Goal: Information Seeking & Learning: Learn about a topic

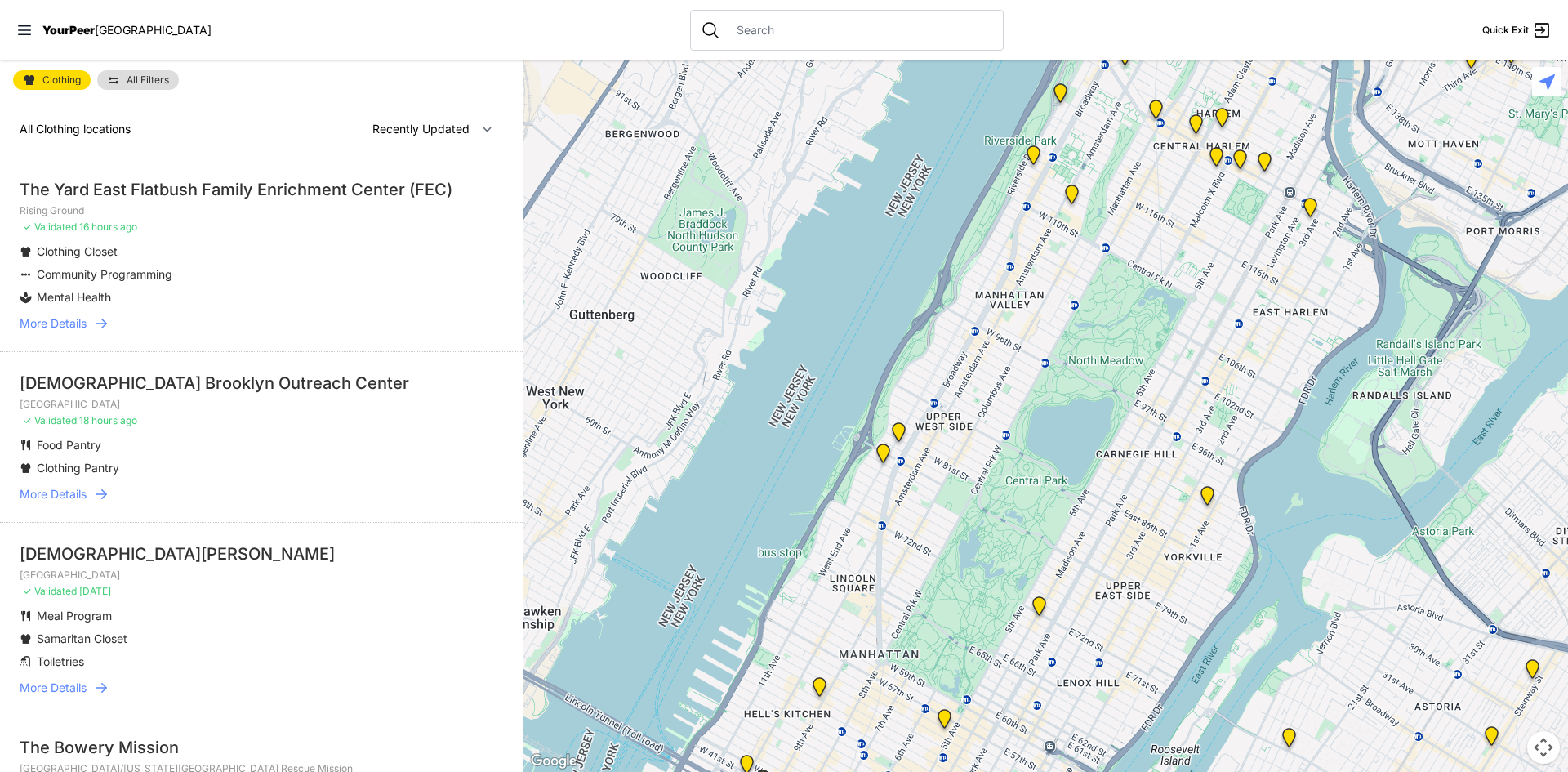
click at [125, 272] on span "Community Programming" at bounding box center [105, 274] width 136 height 14
click at [63, 322] on span "More Details" at bounding box center [53, 323] width 67 height 16
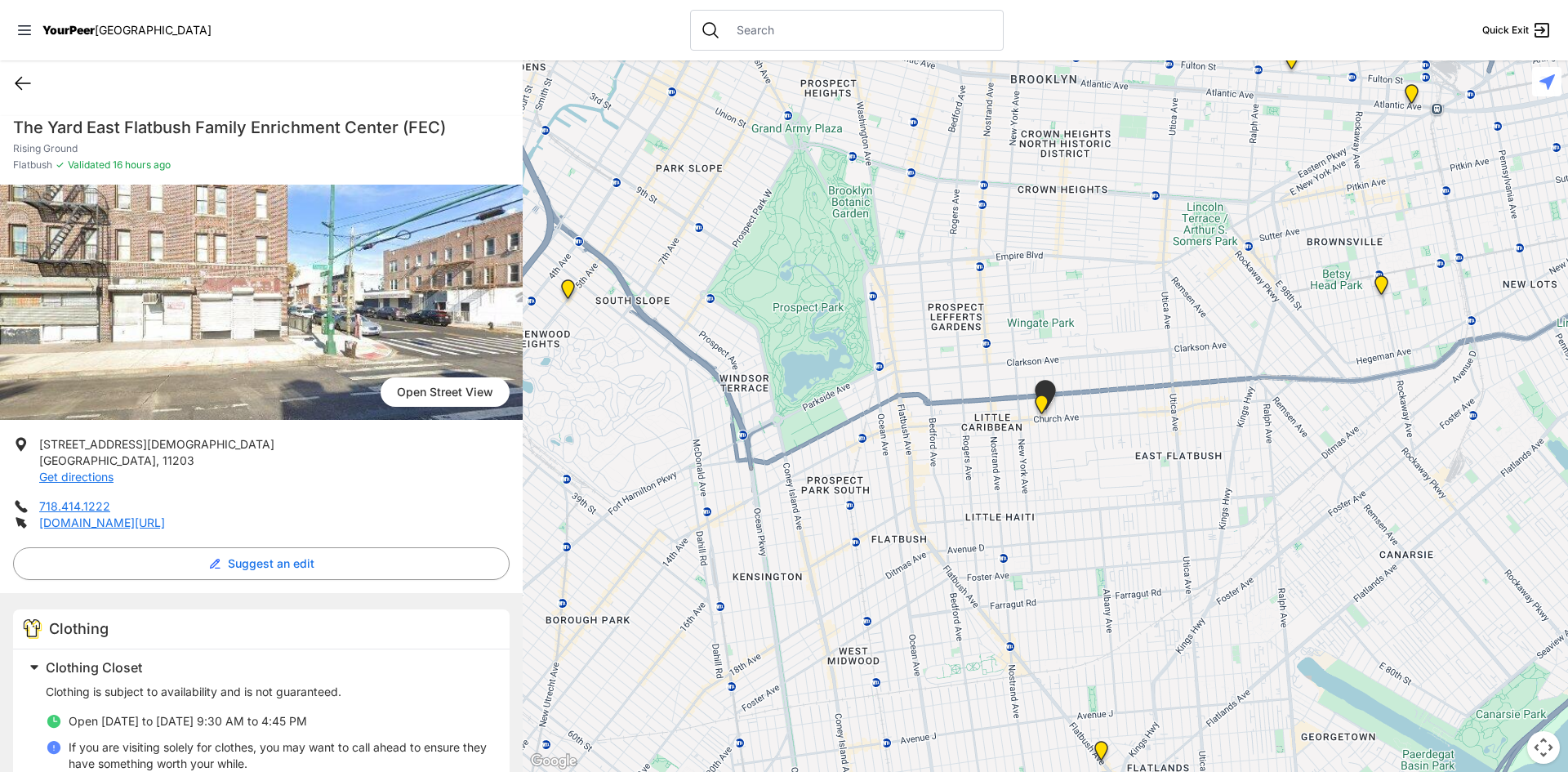
click at [21, 84] on icon at bounding box center [23, 83] width 20 height 20
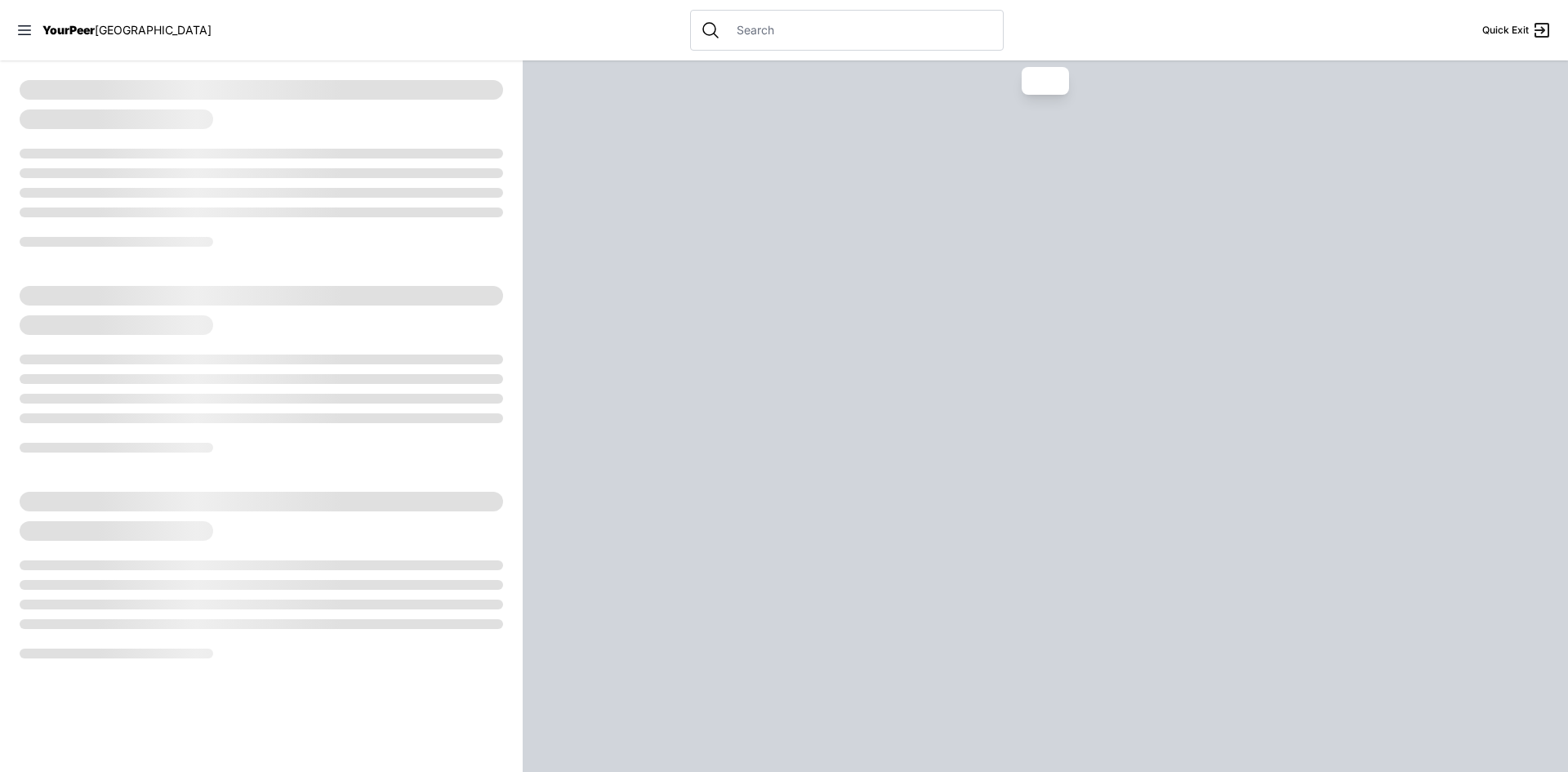
select select "recentlyUpdated"
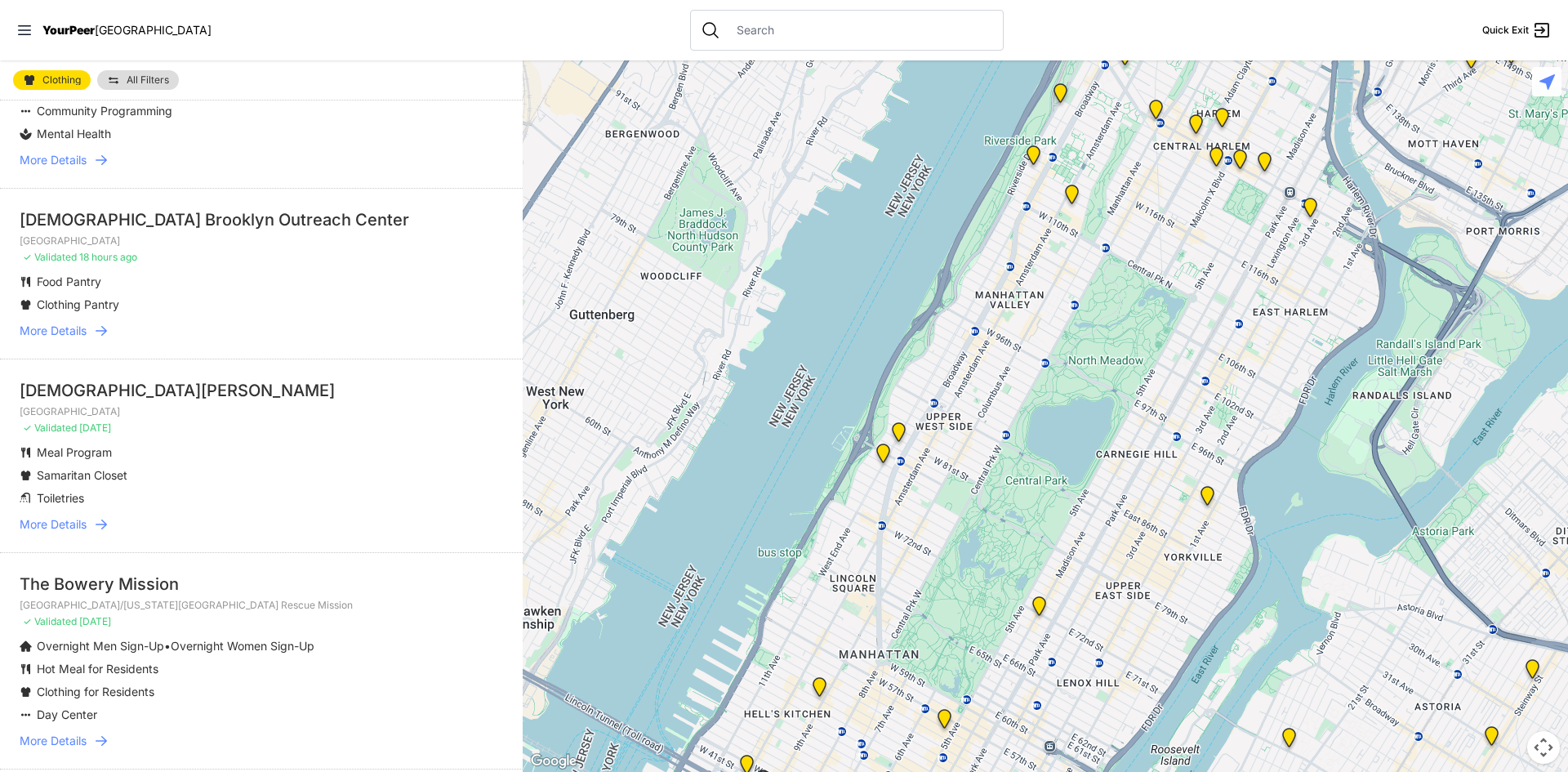
scroll to position [245, 0]
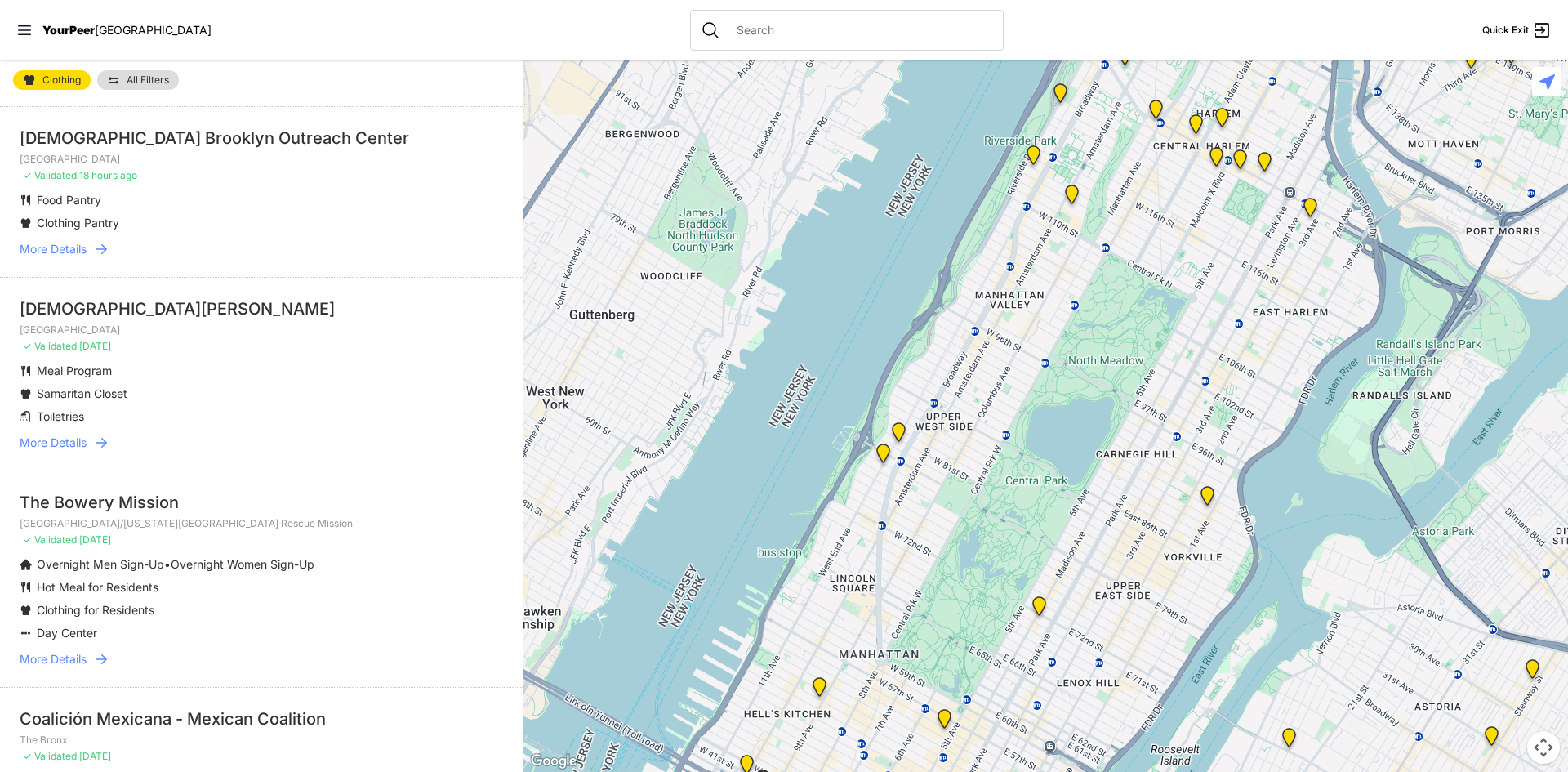
click at [70, 651] on span "More Details" at bounding box center [53, 659] width 67 height 16
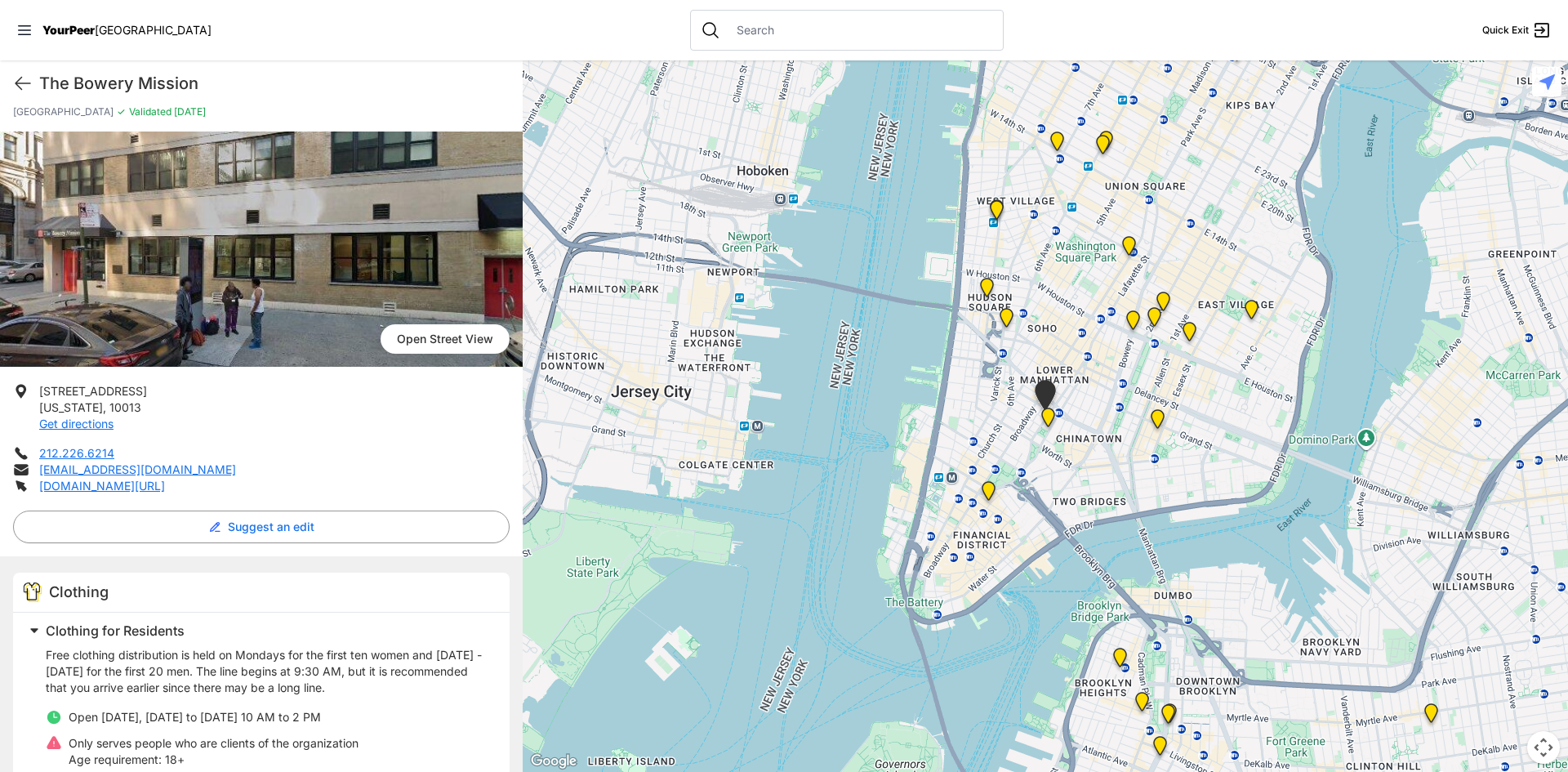
scroll to position [81, 0]
